Goal: Task Accomplishment & Management: Manage account settings

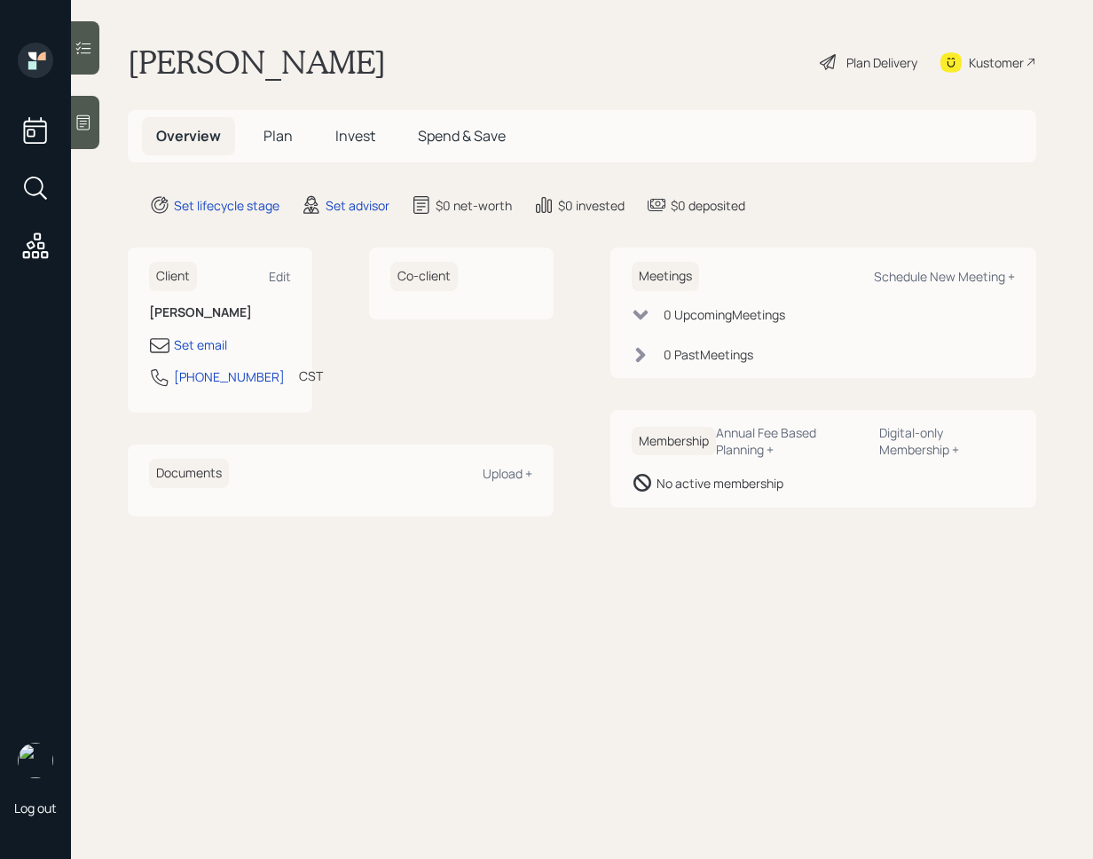
click at [869, 129] on div "Overview Plan Invest Spend & Save" at bounding box center [582, 136] width 909 height 52
click at [969, 57] on div "Kustomer" at bounding box center [996, 62] width 55 height 19
click at [80, 121] on icon at bounding box center [83, 122] width 13 height 15
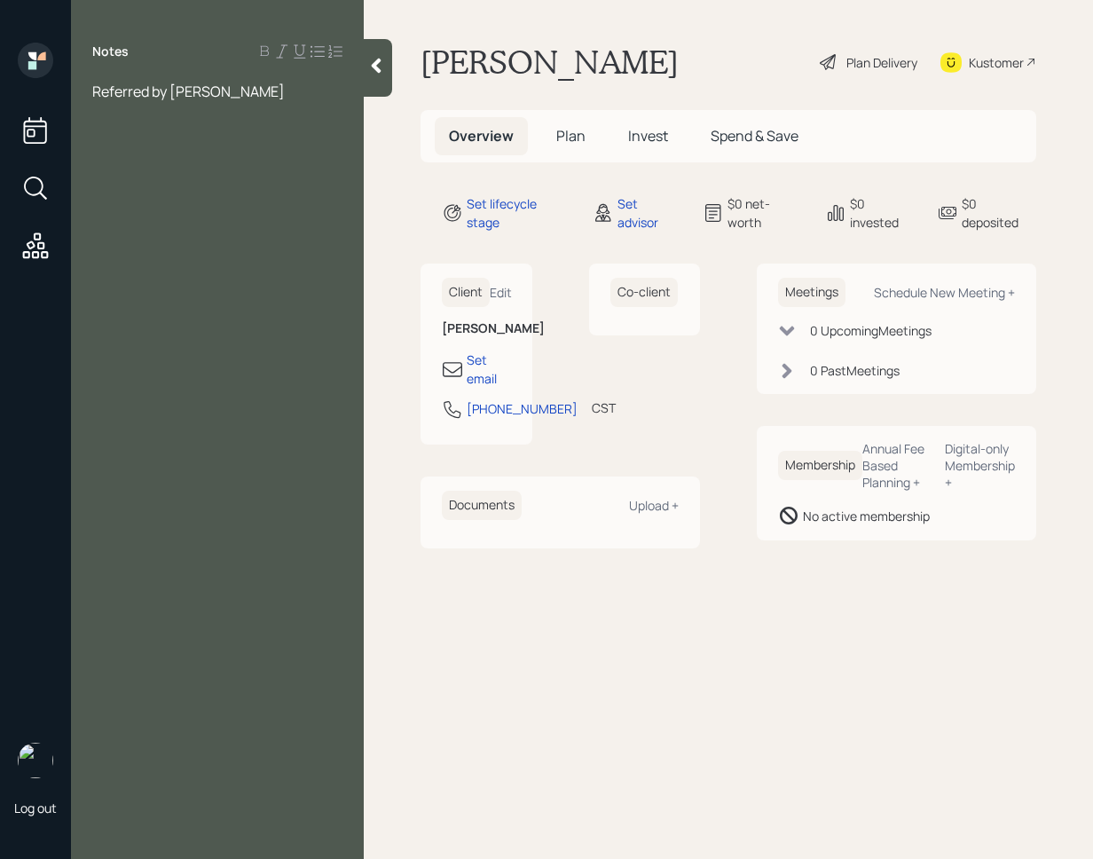
click at [387, 69] on div at bounding box center [378, 68] width 28 height 58
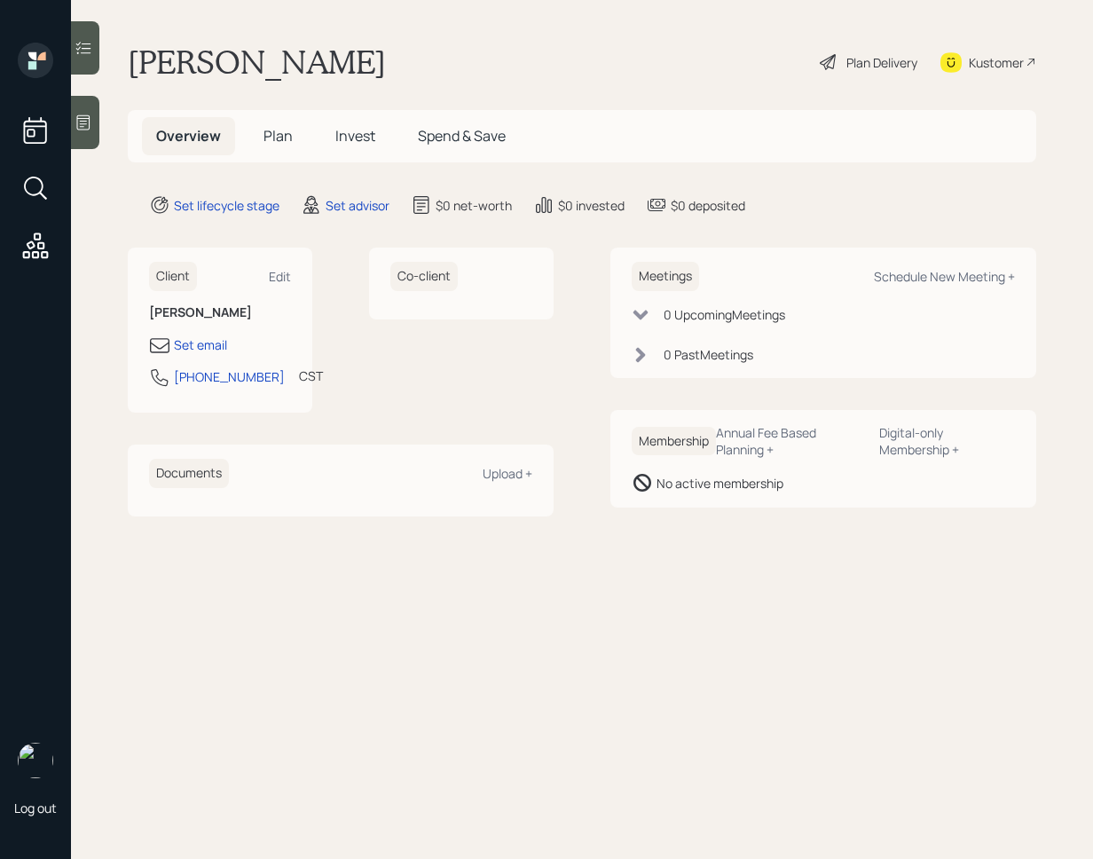
click at [1016, 59] on div "Kustomer" at bounding box center [996, 62] width 55 height 19
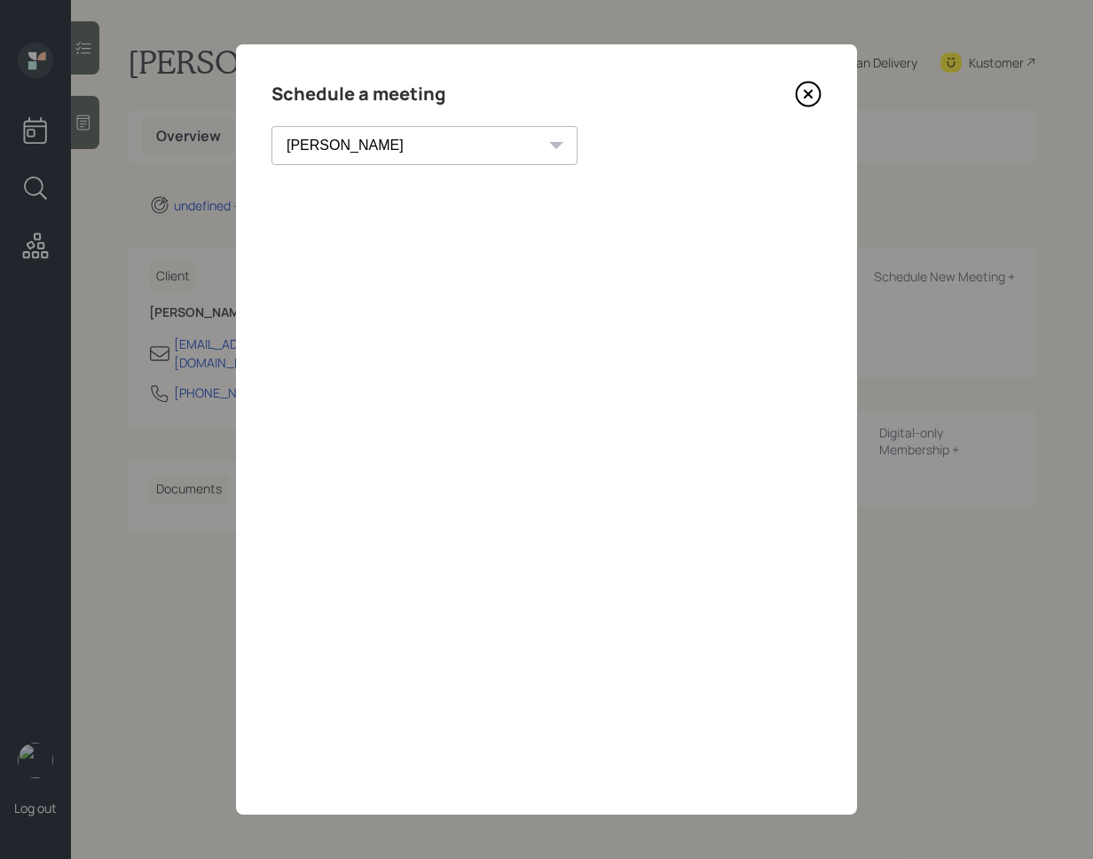
select select "round-robin"
click at [808, 93] on icon at bounding box center [808, 93] width 7 height 7
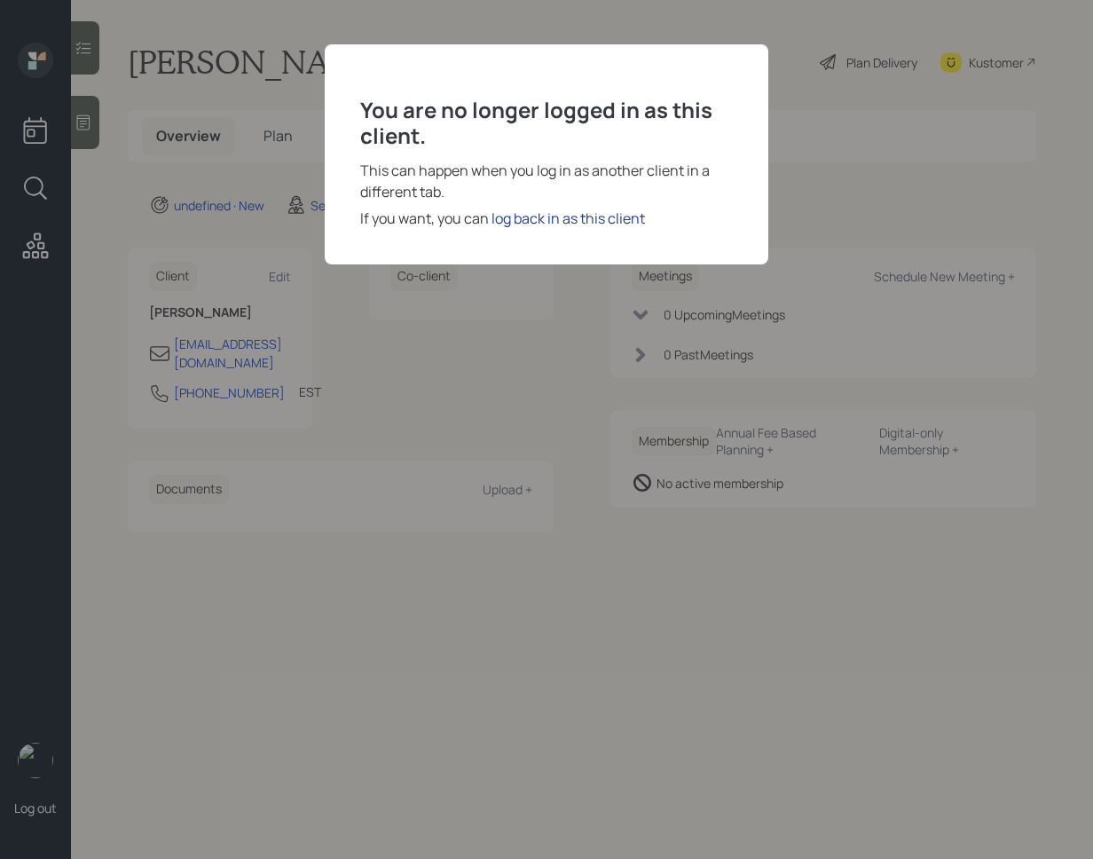
click at [571, 220] on div "log back in as this client" at bounding box center [568, 218] width 153 height 21
